Goal: Task Accomplishment & Management: Complete application form

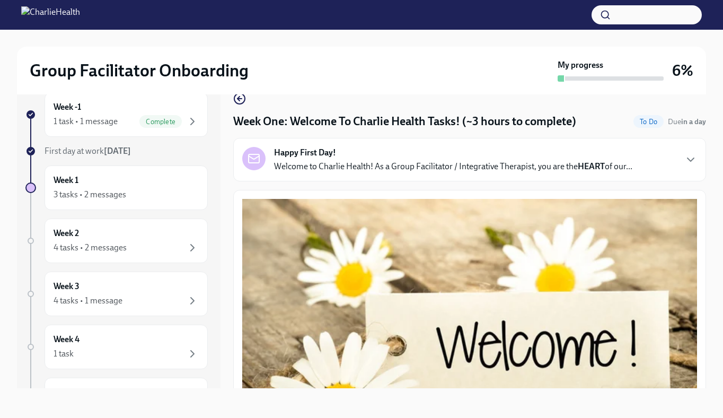
scroll to position [1451, 0]
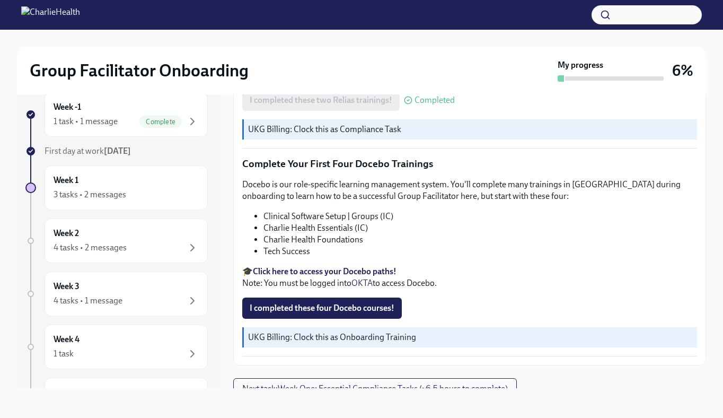
click at [316, 266] on strong "Click here to access your Docebo paths!" at bounding box center [325, 271] width 144 height 10
click at [125, 237] on div "Week 2 4 tasks • 2 messages" at bounding box center [126, 241] width 145 height 27
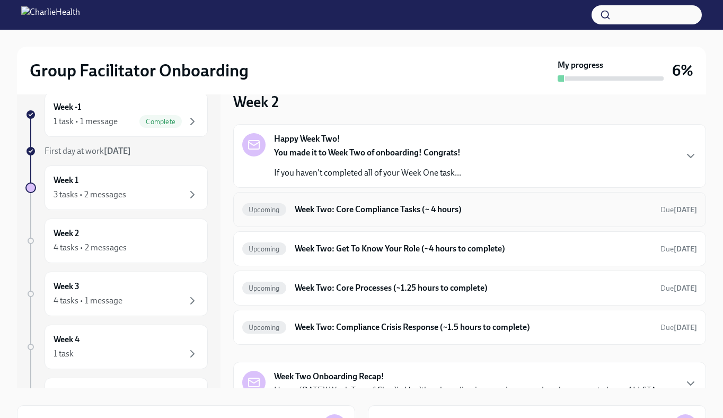
click at [364, 209] on h6 "Week Two: Core Compliance Tasks (~ 4 hours)" at bounding box center [473, 210] width 357 height 12
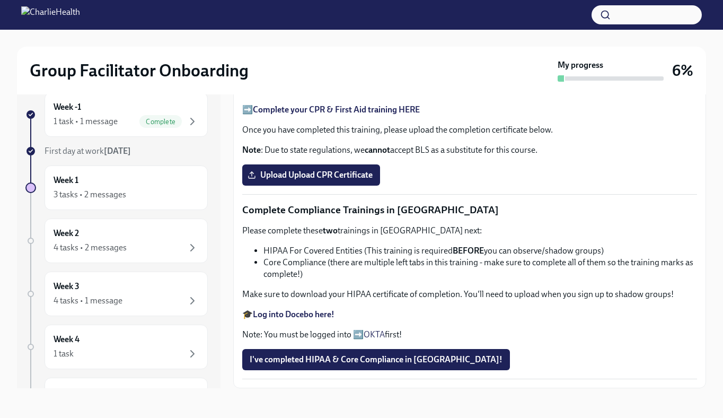
scroll to position [559, 0]
click at [364, 115] on strong "Complete your CPR & First Aid training HERE" at bounding box center [336, 109] width 167 height 10
click at [316, 179] on span "Upload Upload CPR Certificate" at bounding box center [311, 175] width 123 height 11
click at [0, 0] on input "Upload Upload CPR Certificate" at bounding box center [0, 0] width 0 height 0
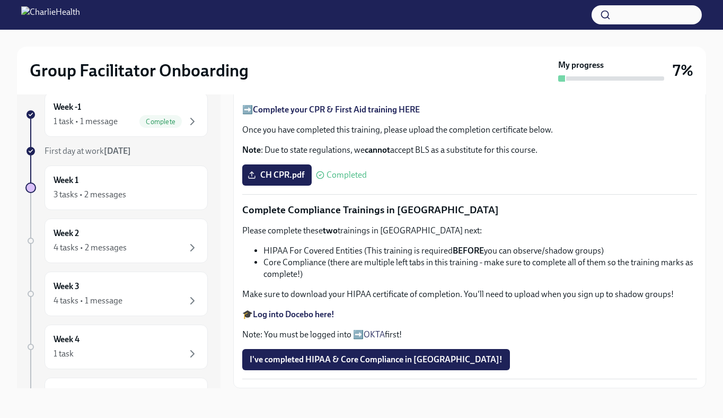
click at [301, 314] on strong "Log into Docebo here!" at bounding box center [294, 314] width 82 height 10
click at [56, 241] on div "4 tasks • 2 messages" at bounding box center [126, 247] width 145 height 13
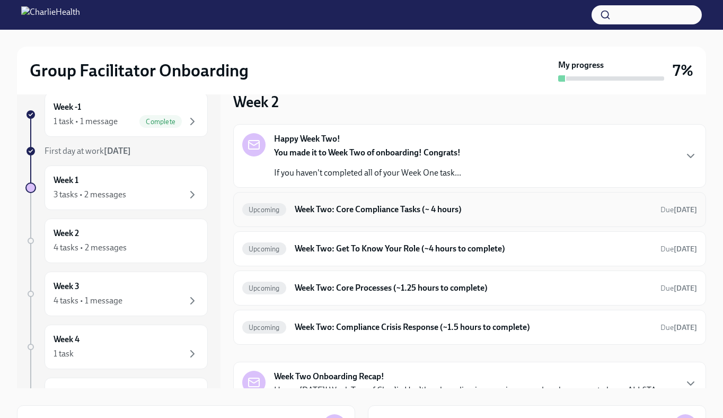
click at [401, 218] on div "Upcoming Week Two: Core Compliance Tasks (~ 4 hours) Due [DATE]" at bounding box center [469, 209] width 473 height 35
click at [401, 240] on div "Upcoming Week Two: Get To Know Your Role (~4 hours to complete) Due [DATE]" at bounding box center [469, 248] width 455 height 17
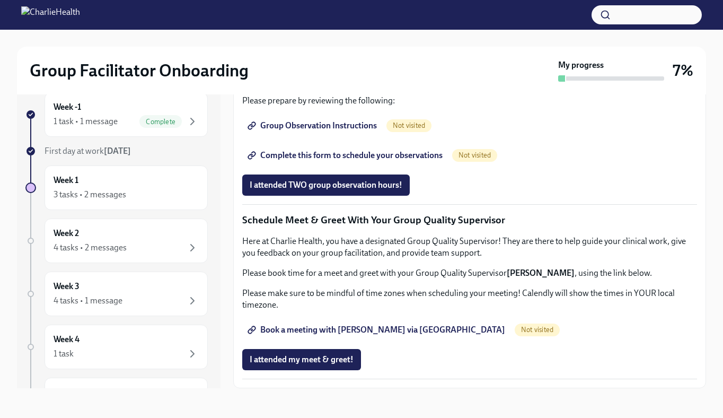
scroll to position [764, 0]
click at [328, 131] on span "Group Observation Instructions" at bounding box center [313, 125] width 127 height 11
